Goal: Task Accomplishment & Management: Use online tool/utility

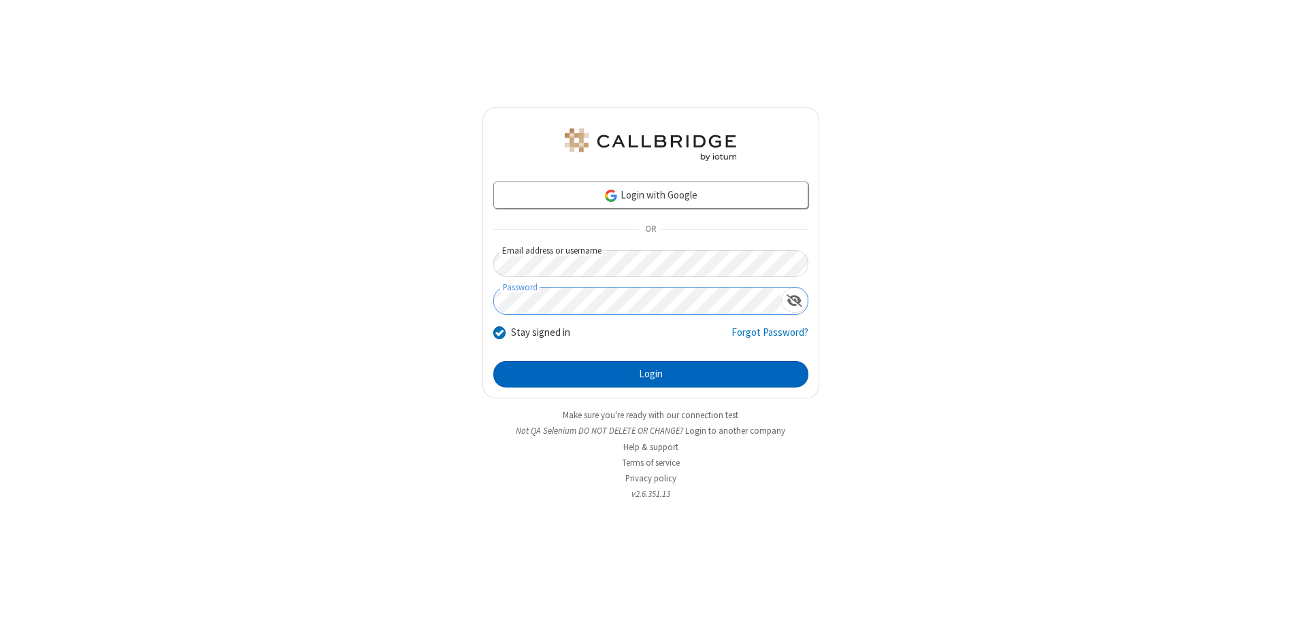
click at [650, 374] on button "Login" at bounding box center [650, 374] width 315 height 27
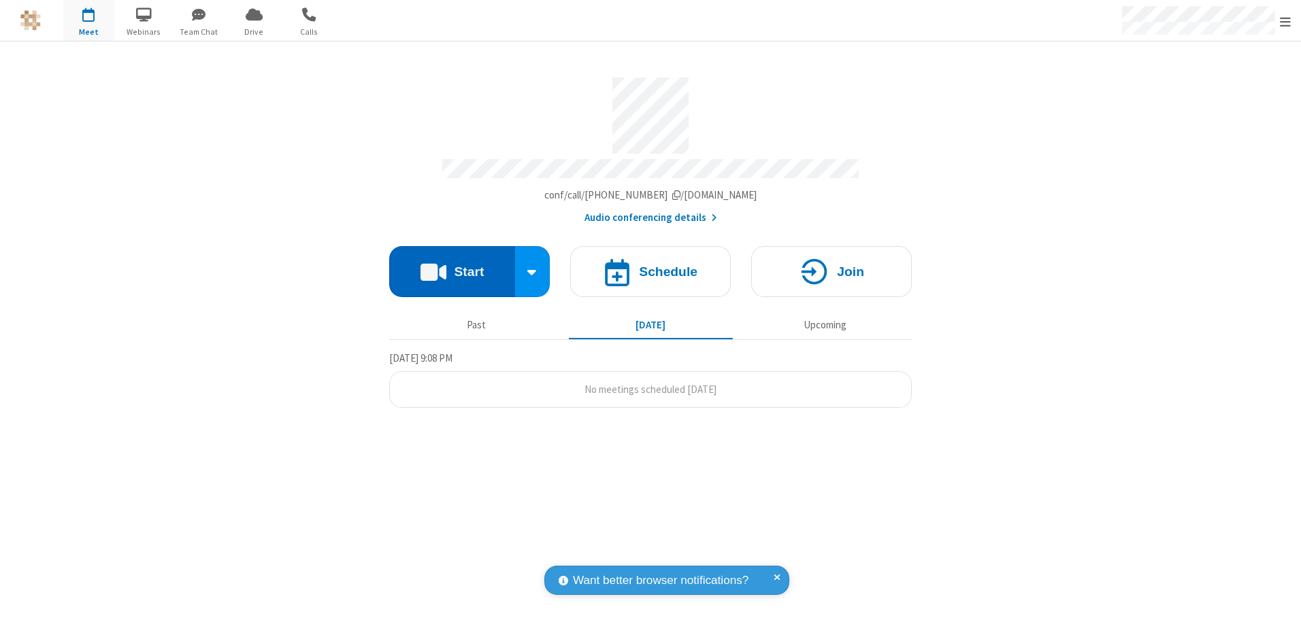
click at [452, 267] on button "Start" at bounding box center [452, 271] width 126 height 51
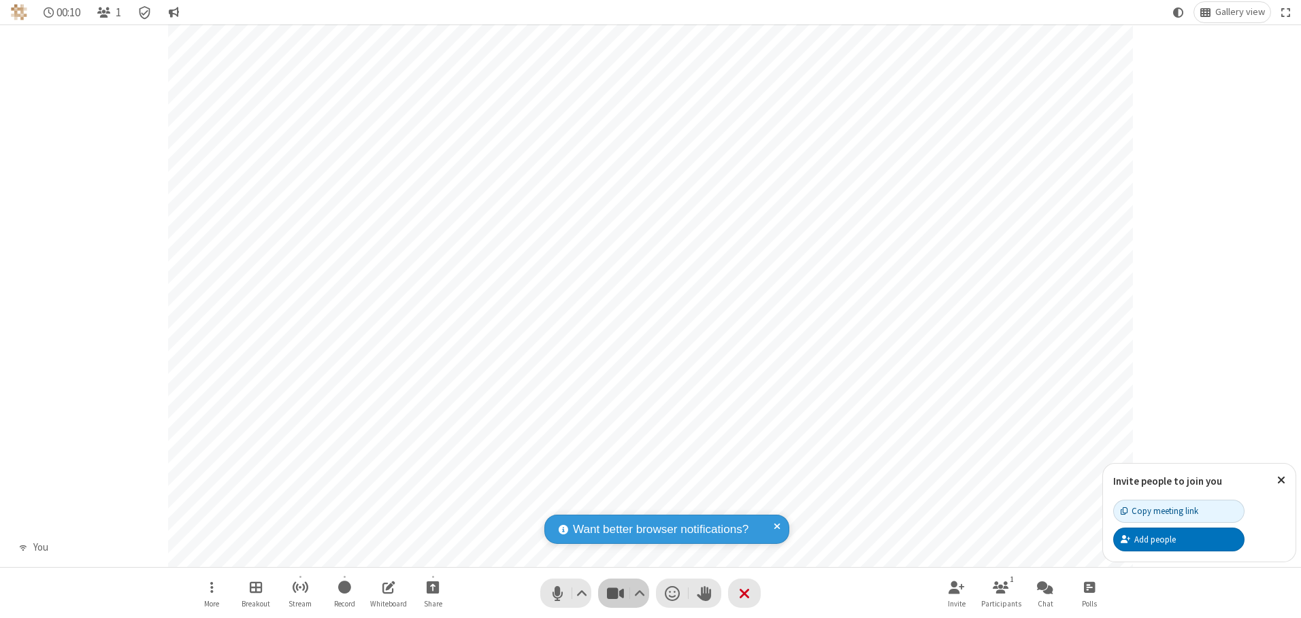
click at [615, 593] on span "Stop video (Alt+V)" at bounding box center [615, 594] width 20 height 20
click at [615, 593] on span "Start video (Alt+V)" at bounding box center [615, 594] width 20 height 20
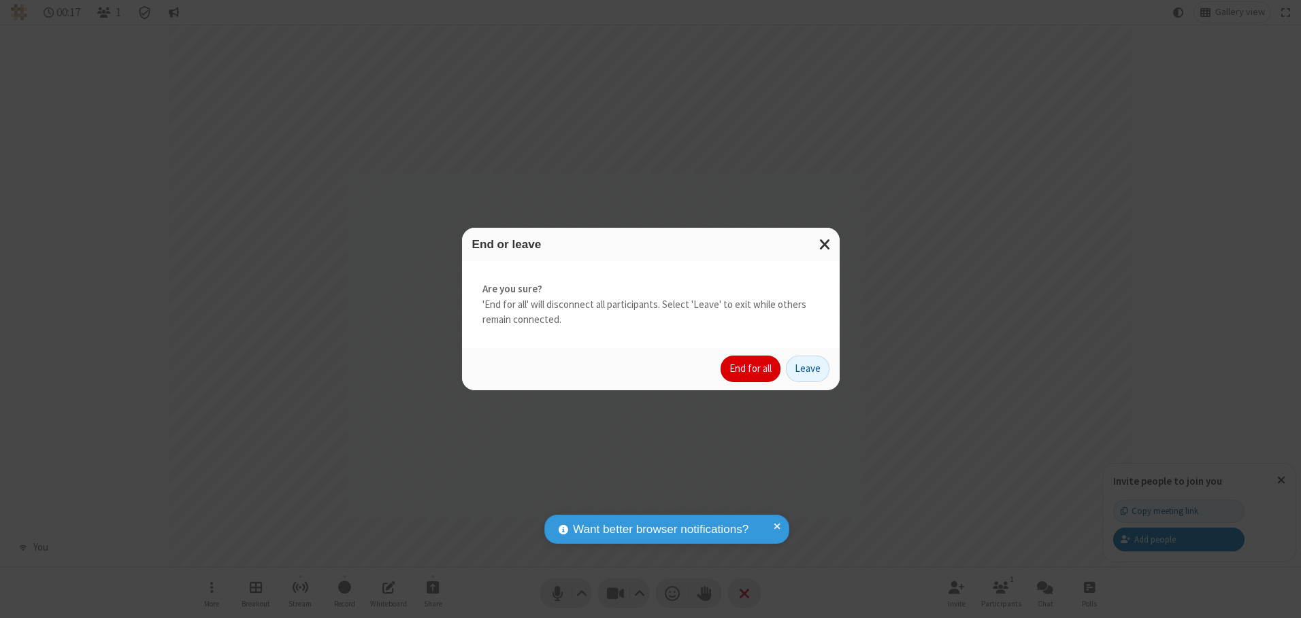
click at [751, 369] on button "End for all" at bounding box center [750, 369] width 60 height 27
